Goal: Navigation & Orientation: Find specific page/section

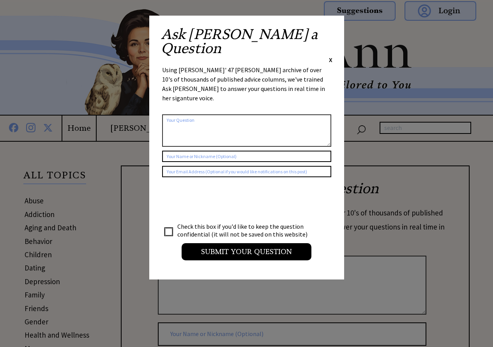
click at [331, 56] on span "X" at bounding box center [331, 60] width 4 height 8
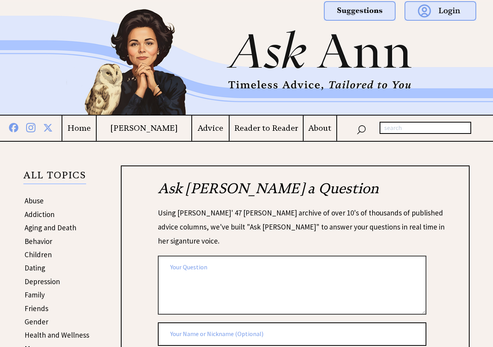
click at [43, 175] on p "ALL TOPICS" at bounding box center [54, 177] width 63 height 13
click at [85, 125] on h4 "Home" at bounding box center [79, 128] width 34 height 10
click at [276, 56] on img at bounding box center [246, 58] width 493 height 113
click at [280, 56] on img at bounding box center [246, 58] width 493 height 113
click at [148, 131] on h4 "[PERSON_NAME]" at bounding box center [144, 128] width 95 height 10
